Goal: Task Accomplishment & Management: Manage account settings

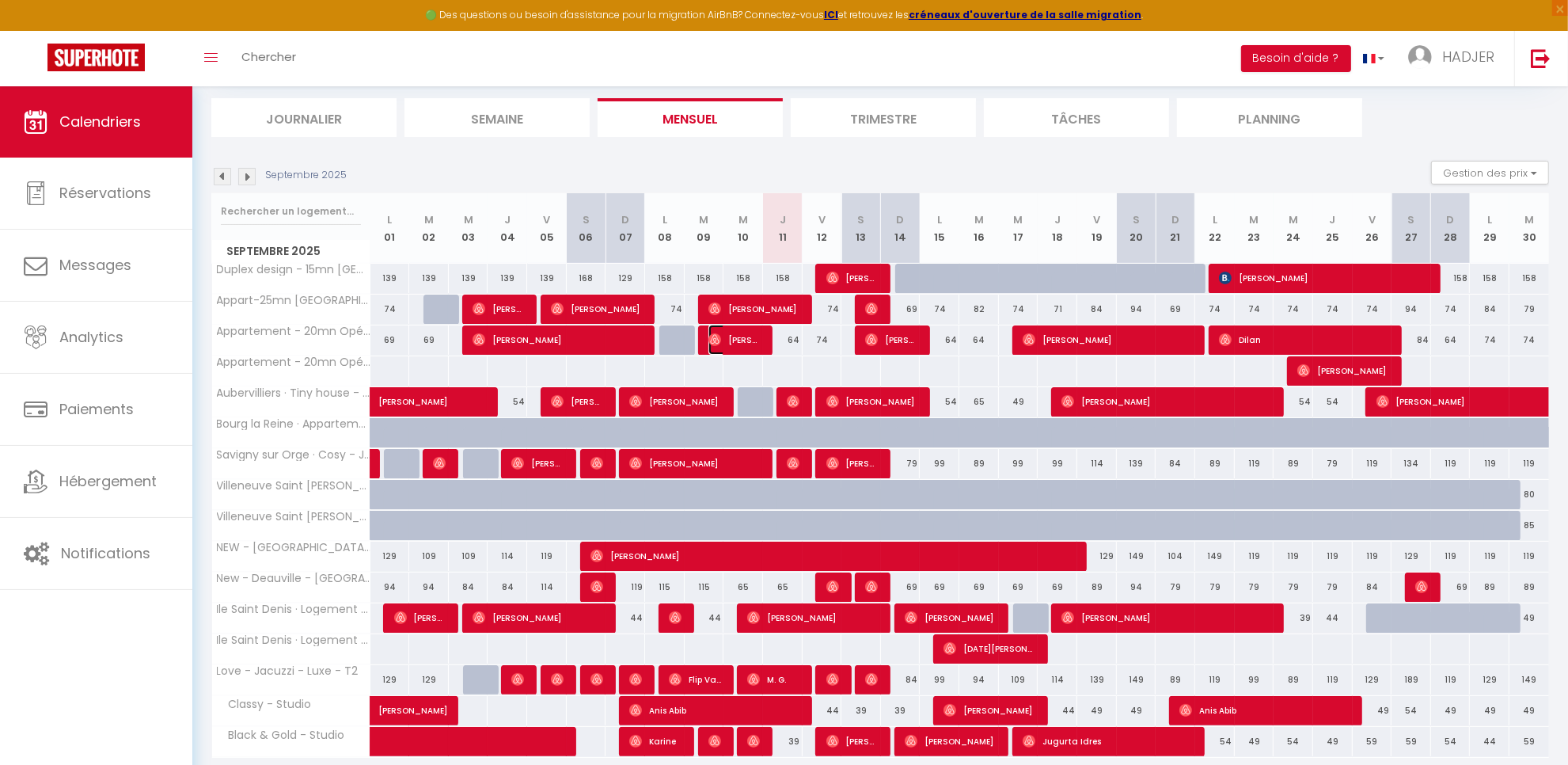
click at [736, 339] on span "[PERSON_NAME]" at bounding box center [734, 340] width 53 height 30
select select "OK"
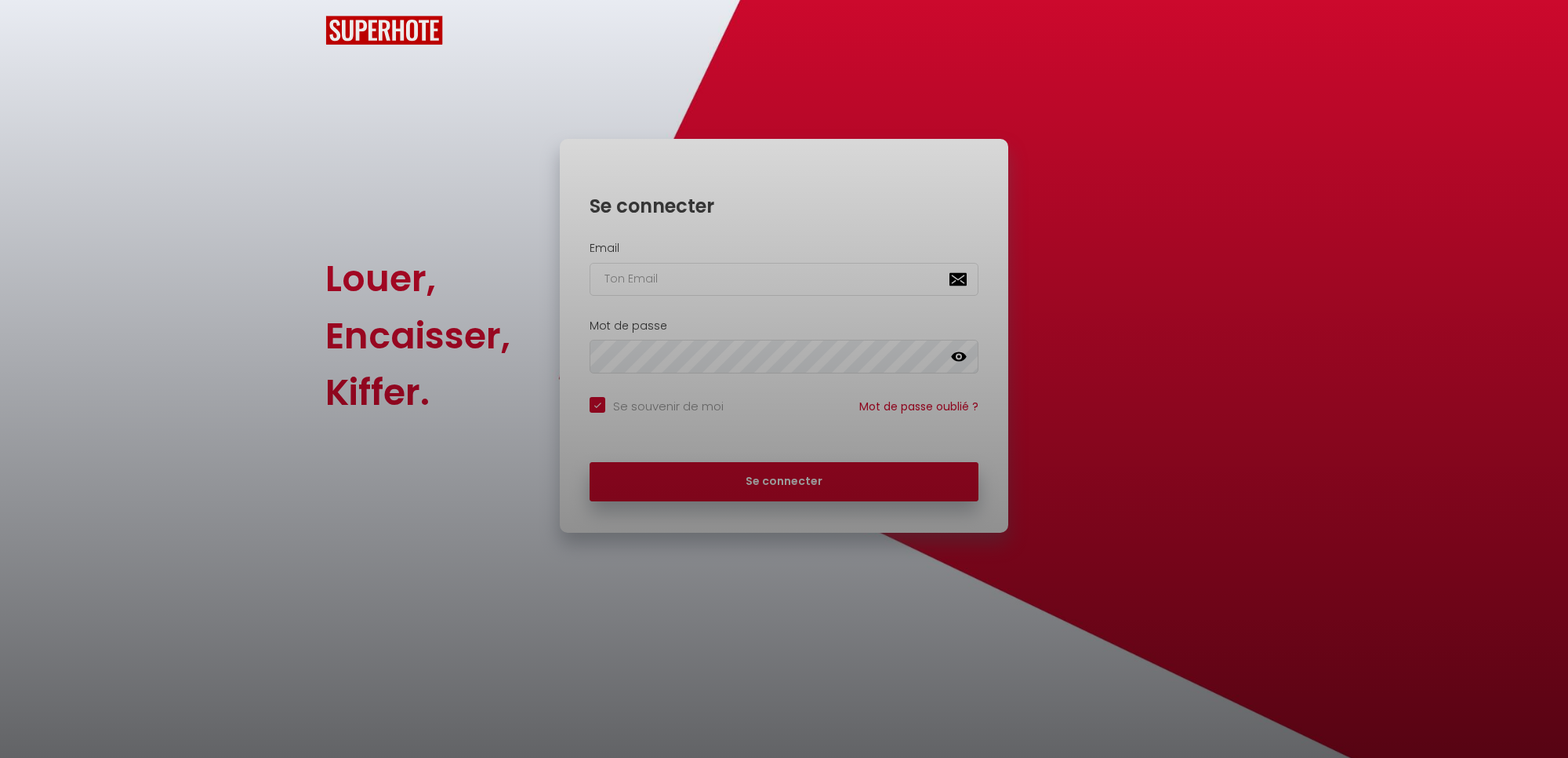
checkbox input "true"
type input "[EMAIL_ADDRESS][DOMAIN_NAME]"
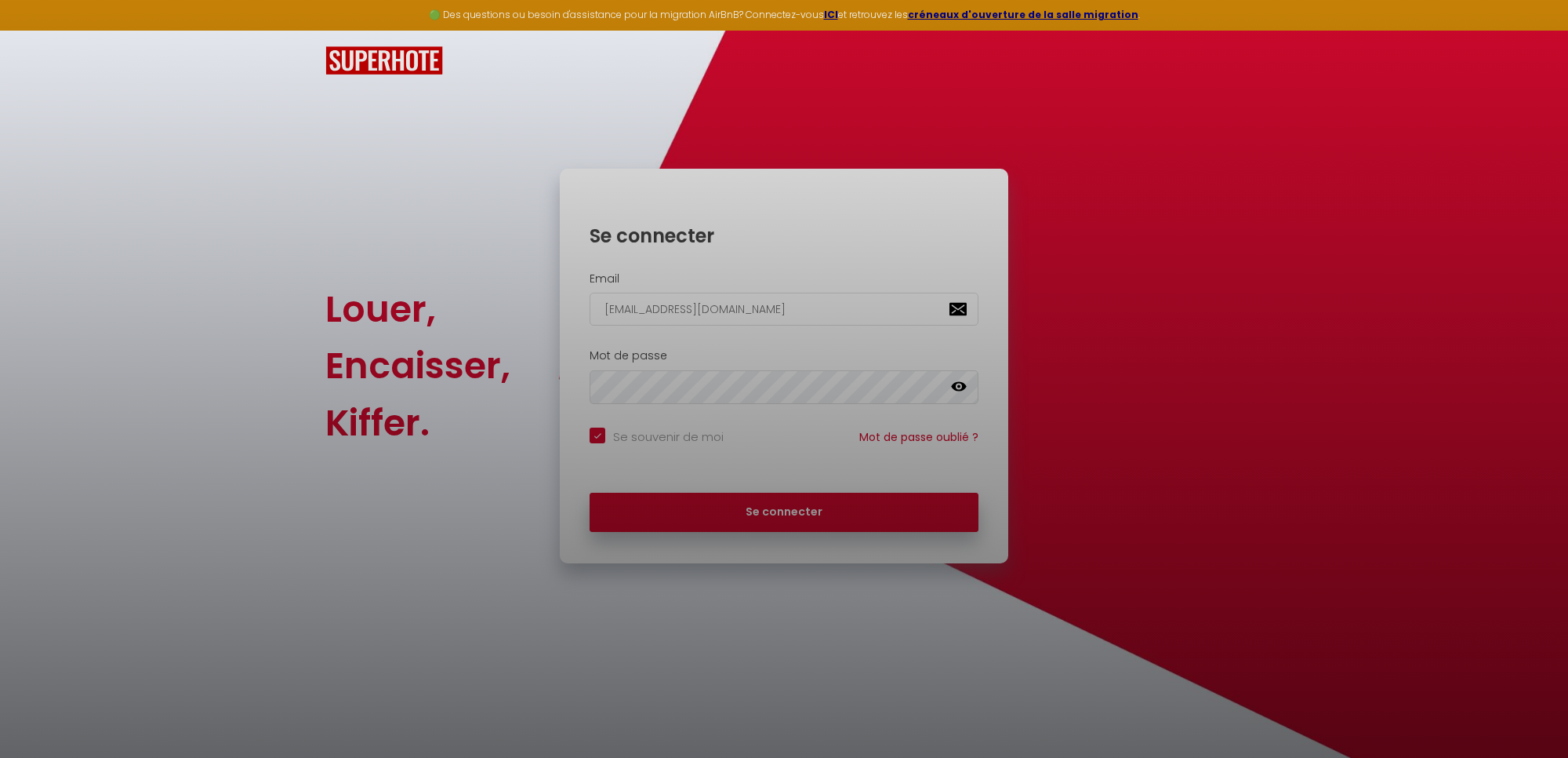
checkbox input "true"
click at [758, 515] on div at bounding box center [784, 379] width 1568 height 758
click at [798, 511] on div at bounding box center [784, 379] width 1568 height 758
click at [813, 514] on div at bounding box center [784, 379] width 1568 height 758
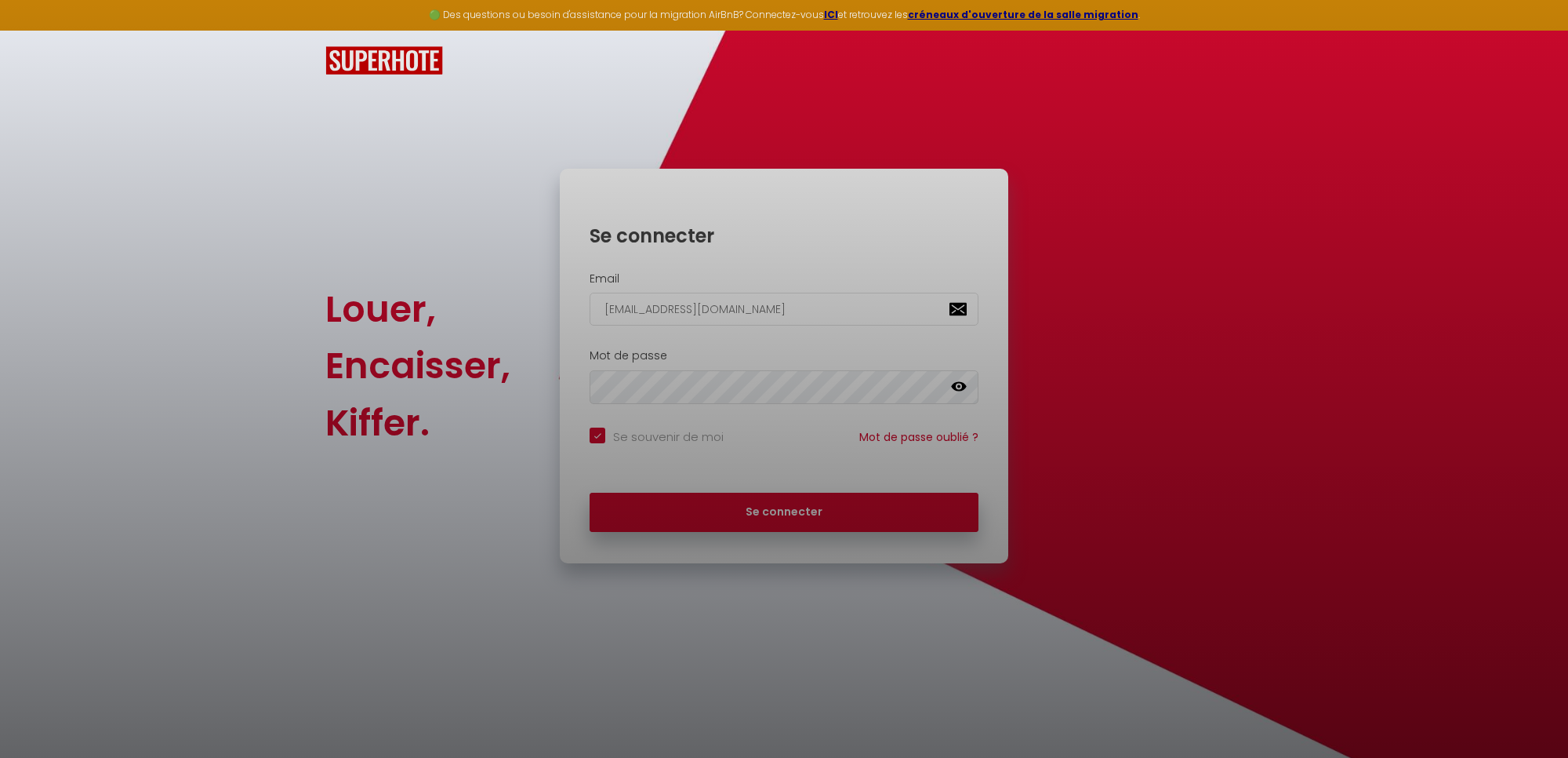
click at [718, 526] on div at bounding box center [784, 379] width 1568 height 758
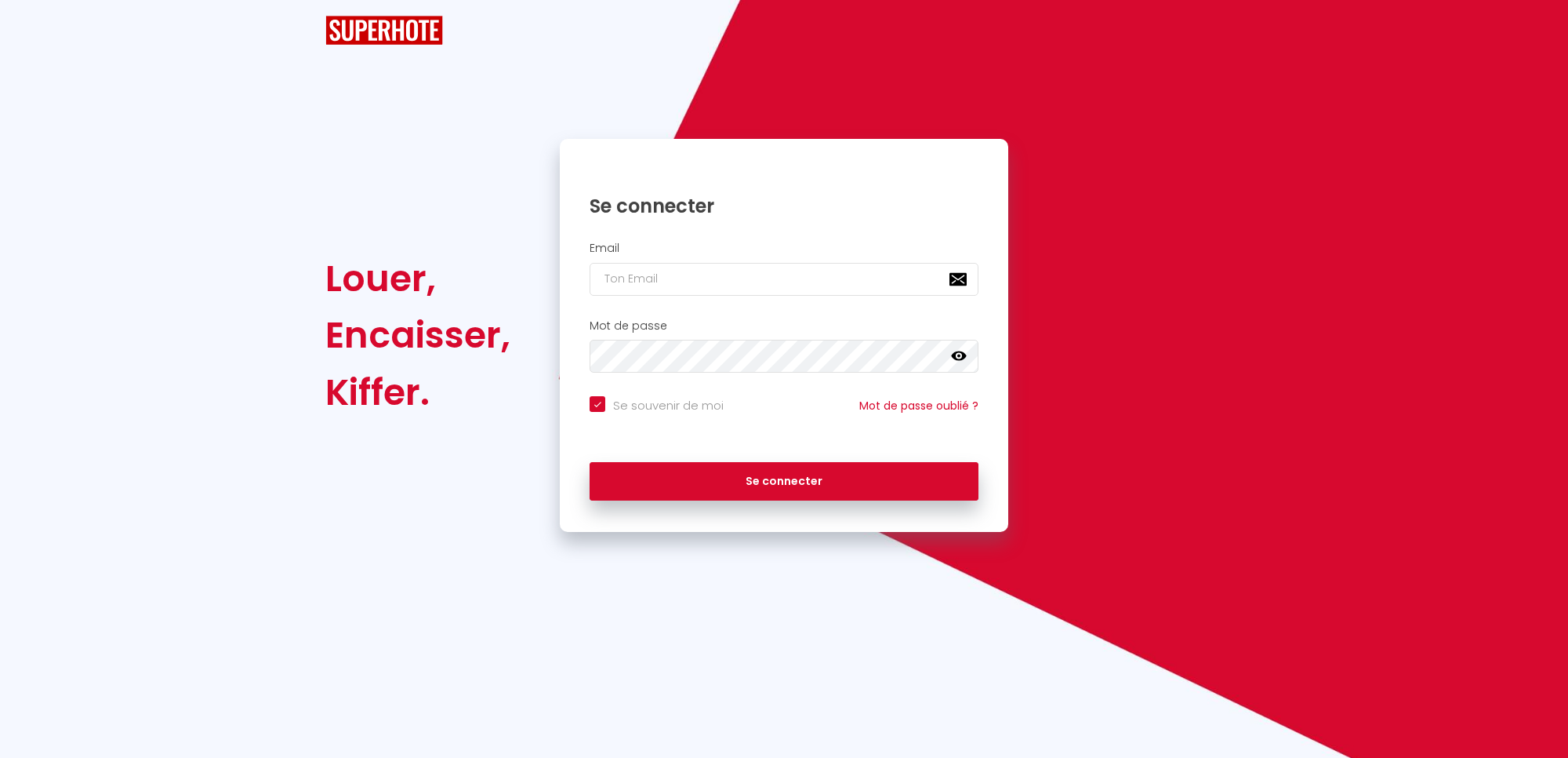
checkbox input "true"
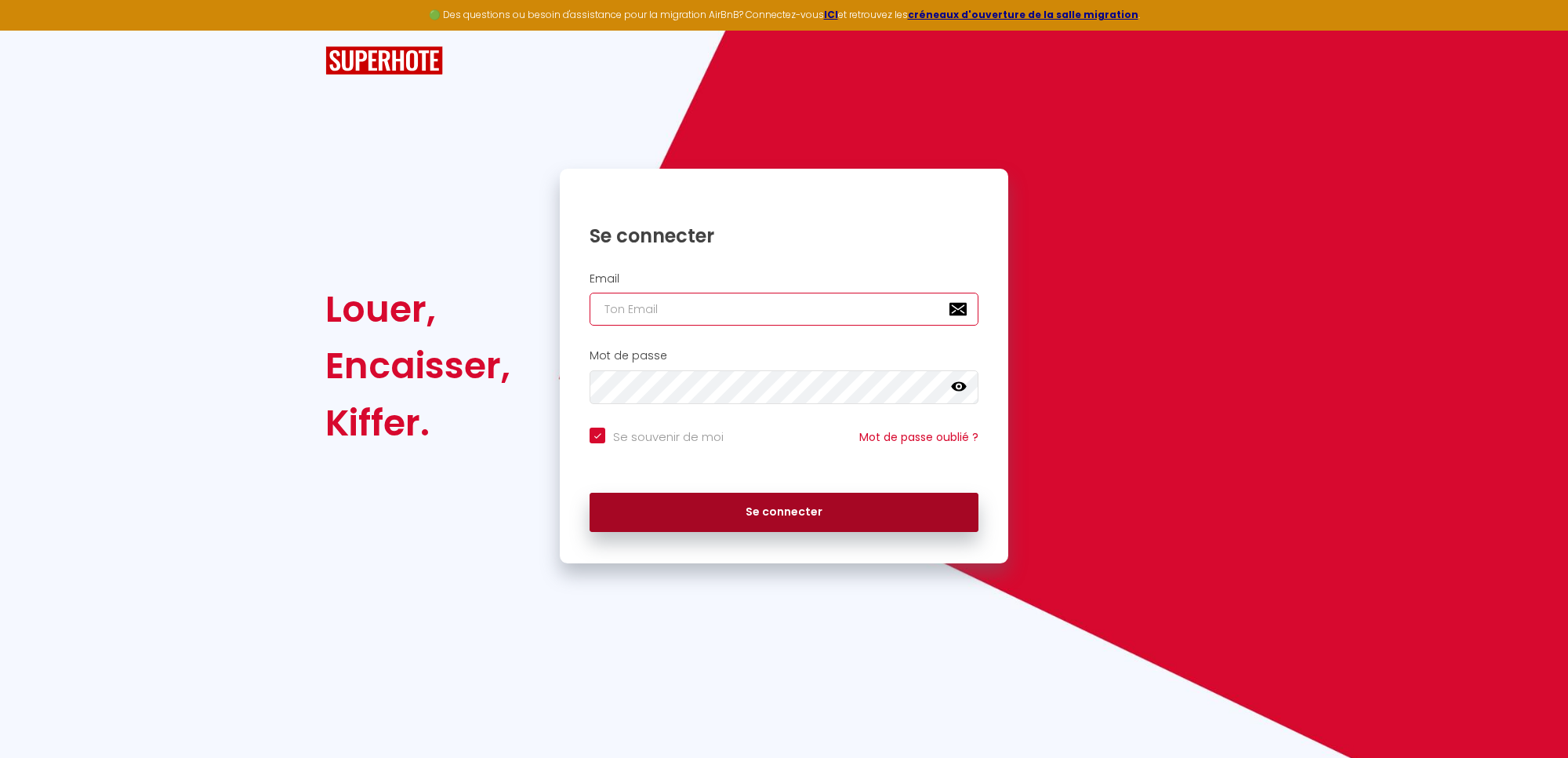
type input "[EMAIL_ADDRESS][DOMAIN_NAME]"
click at [692, 512] on button "Se connecter" at bounding box center [784, 513] width 389 height 40
checkbox input "true"
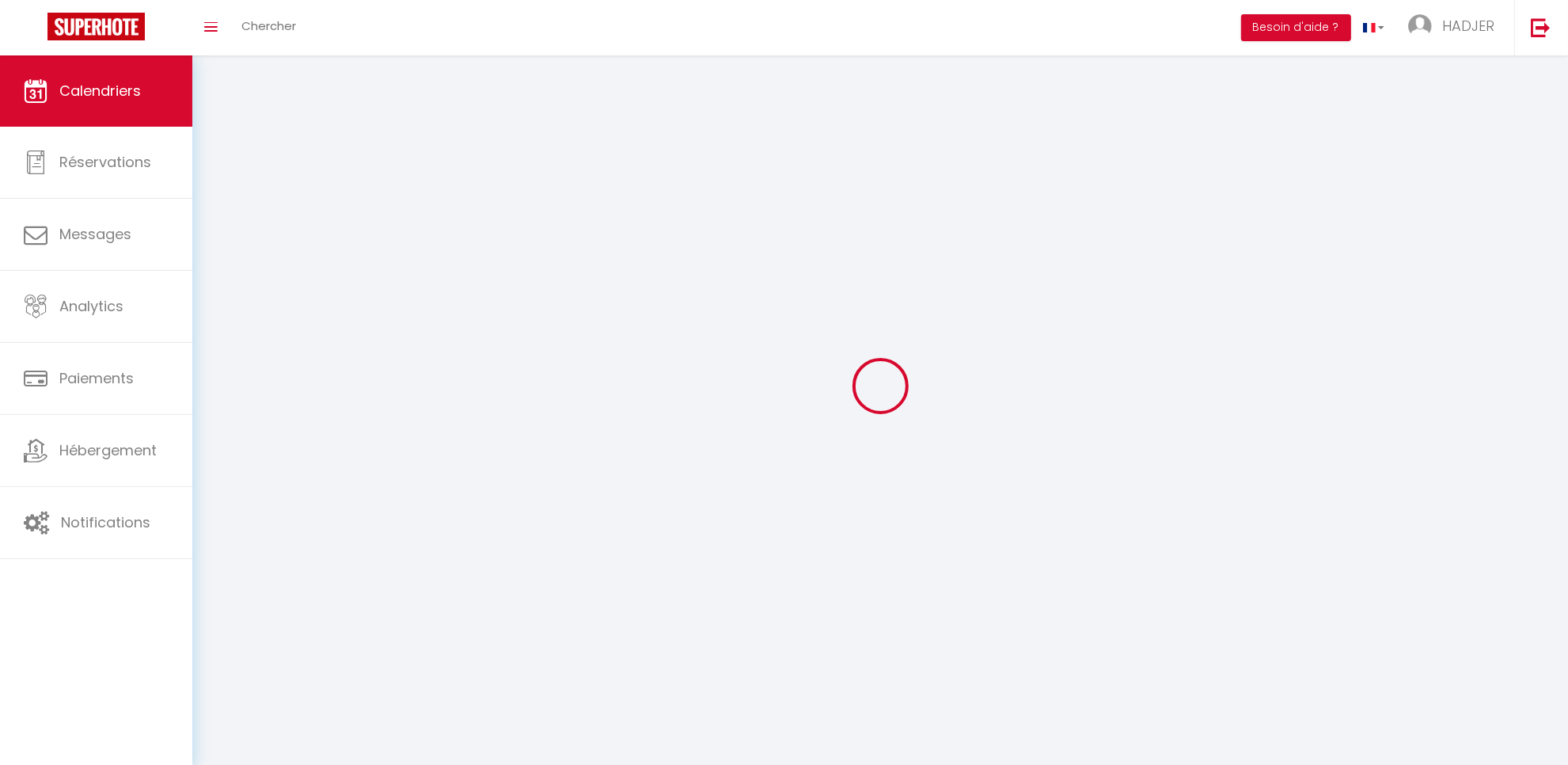
select select
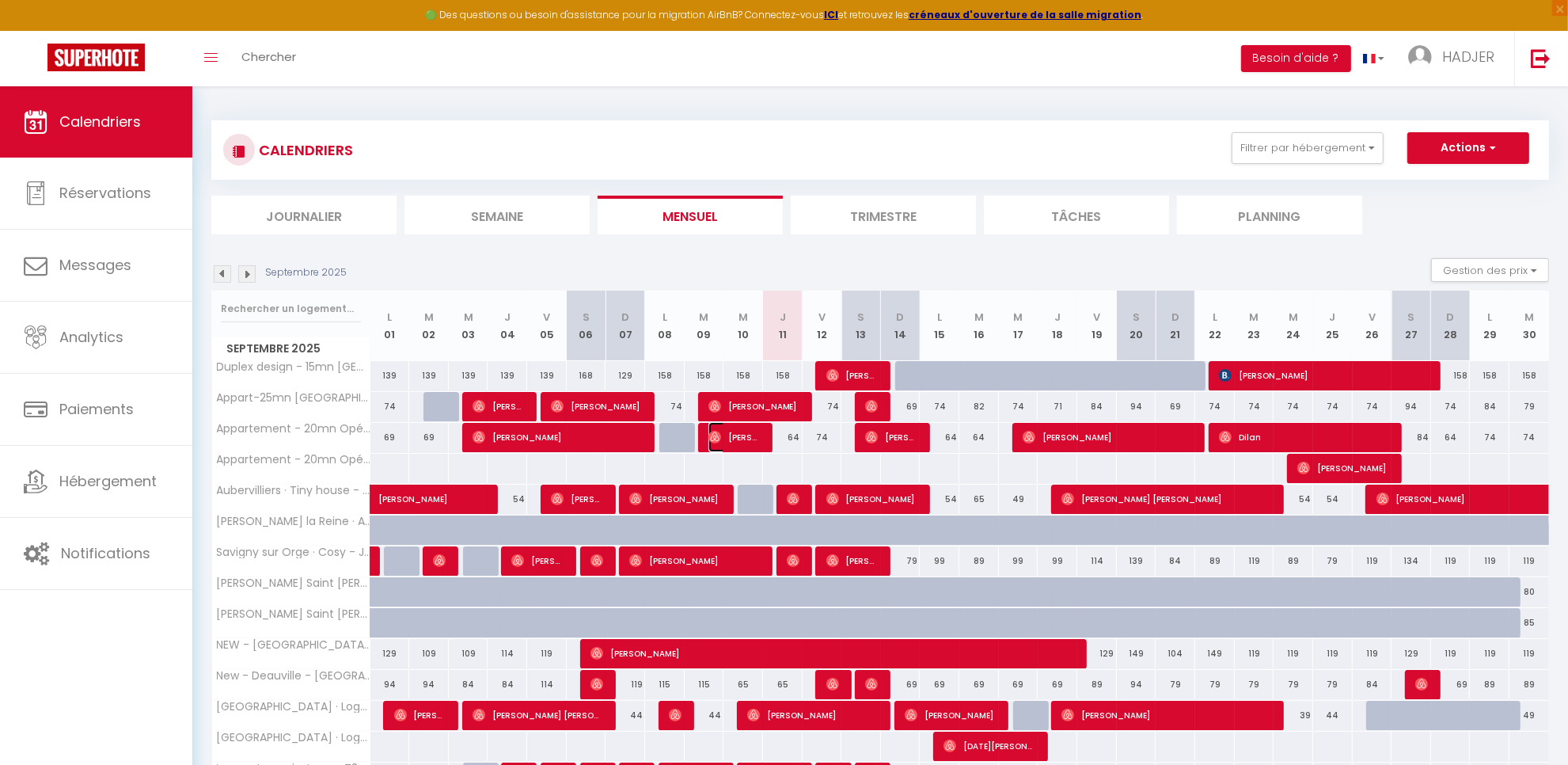
click at [726, 441] on span "[PERSON_NAME]" at bounding box center [734, 436] width 53 height 30
select select "OK"
select select "0"
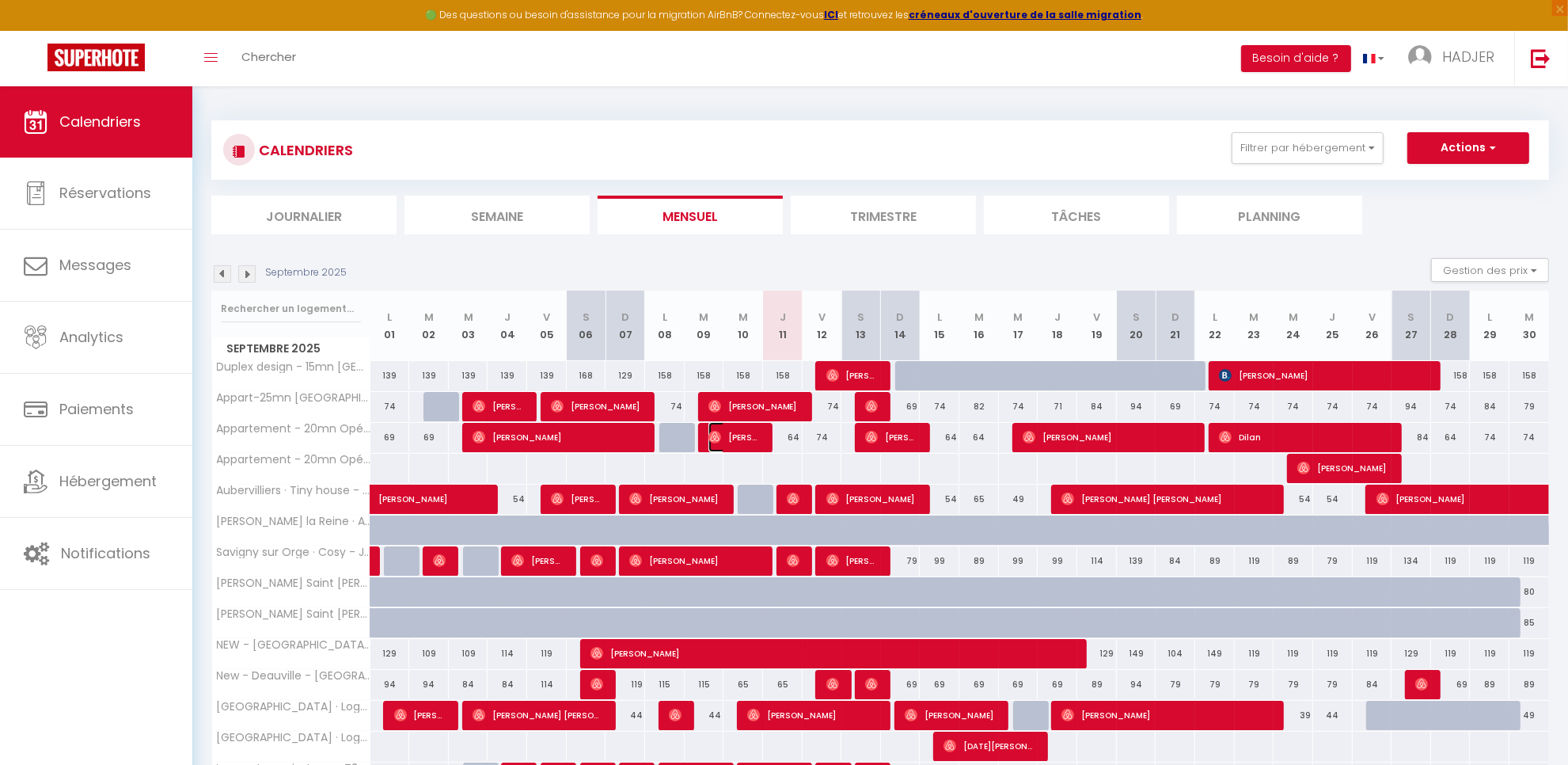
select select "1"
select select
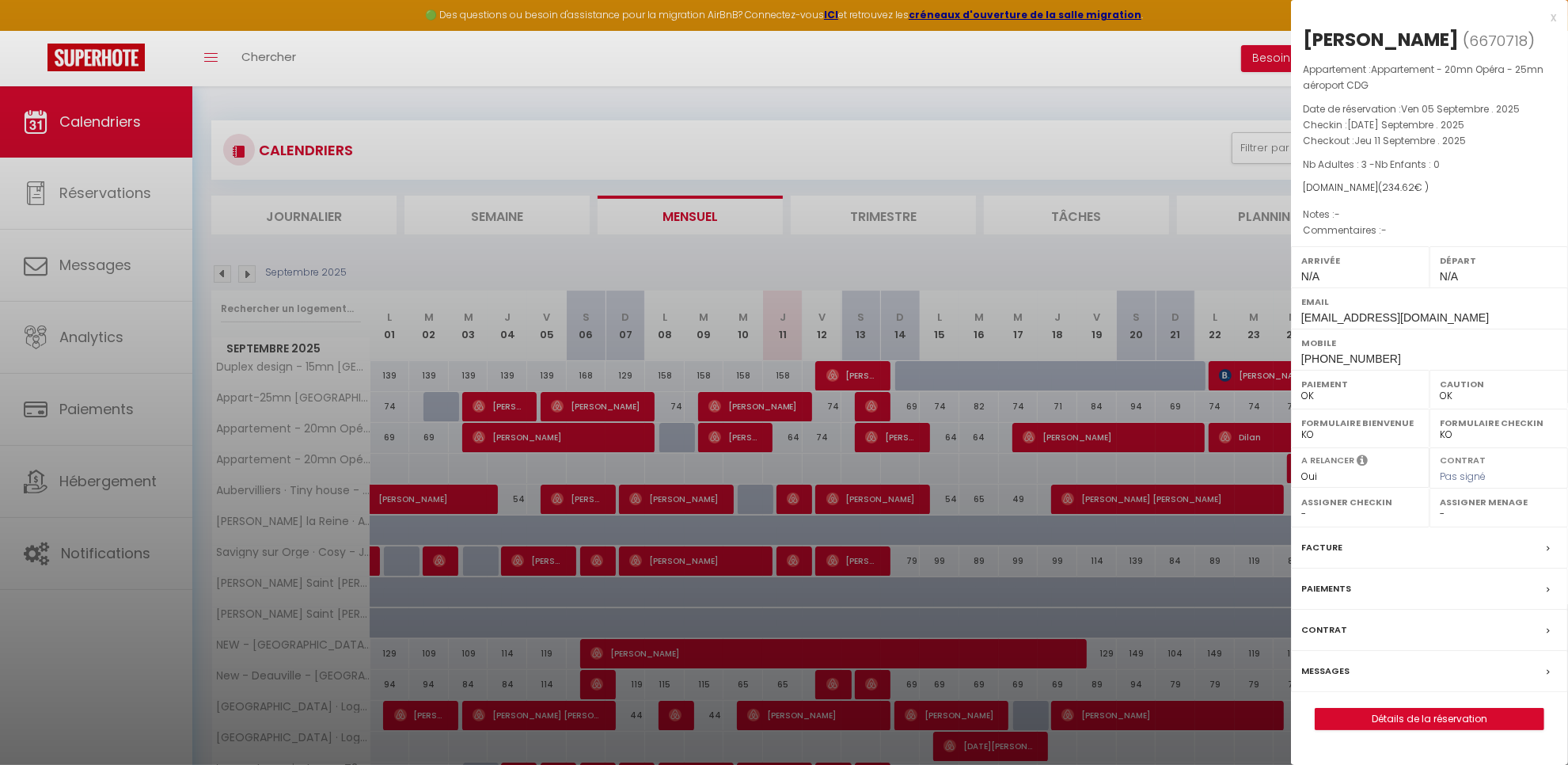
click at [1554, 17] on div "x" at bounding box center [1423, 17] width 265 height 19
